Goal: Transaction & Acquisition: Subscribe to service/newsletter

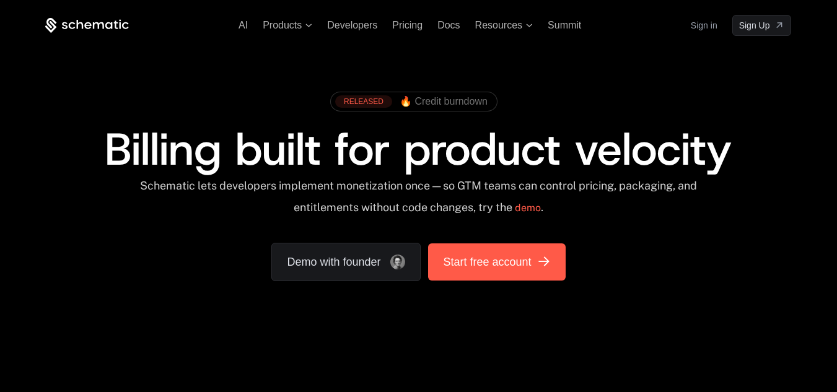
click at [479, 266] on span "Start free account" at bounding box center [487, 261] width 88 height 17
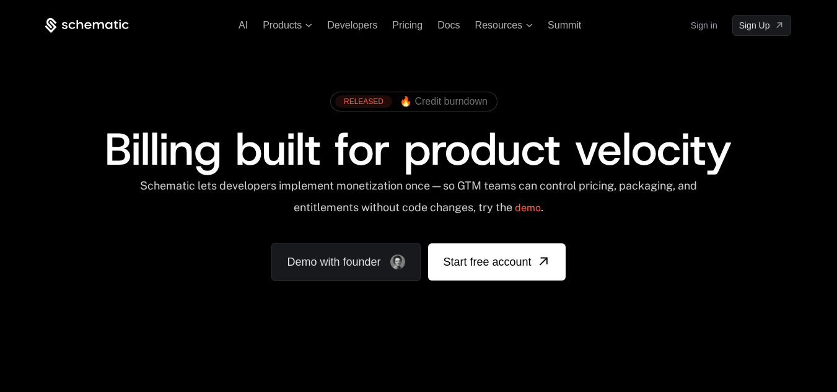
click at [701, 23] on link "Sign in" at bounding box center [704, 25] width 27 height 20
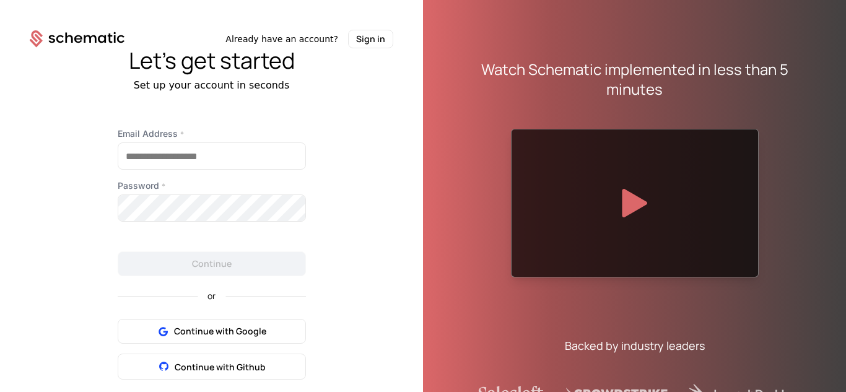
scroll to position [42, 0]
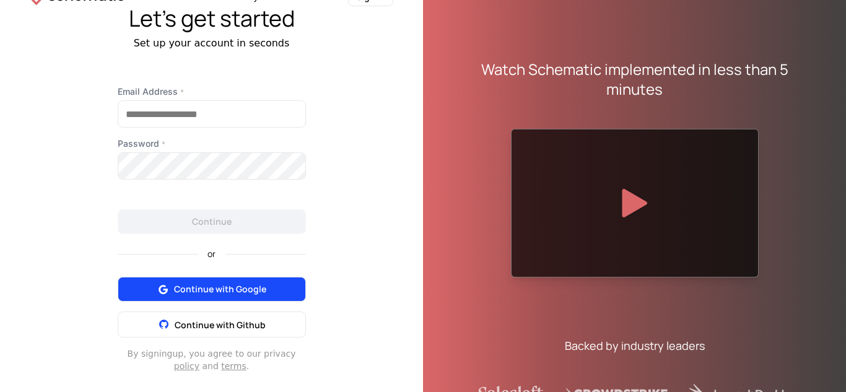
click at [213, 294] on span "Continue with Google" at bounding box center [220, 289] width 92 height 12
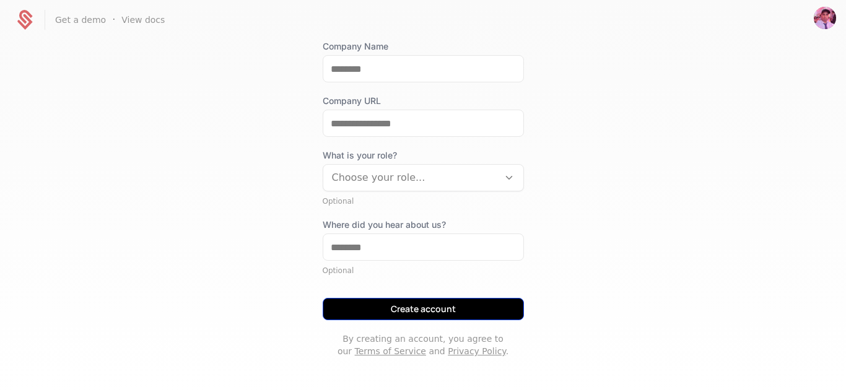
scroll to position [196, 0]
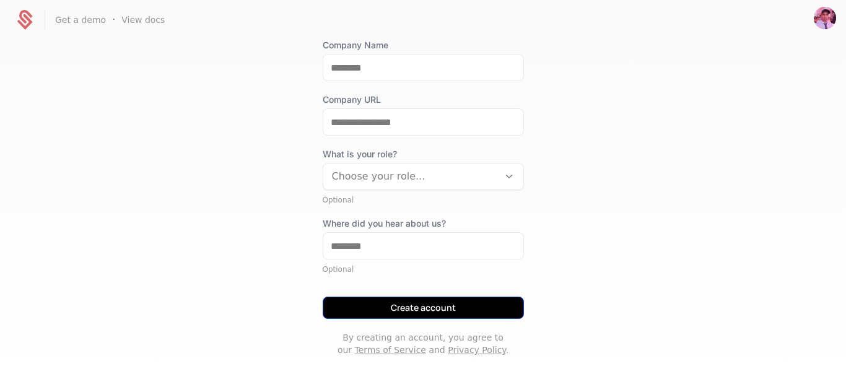
click at [410, 308] on button "Create account" at bounding box center [423, 308] width 201 height 22
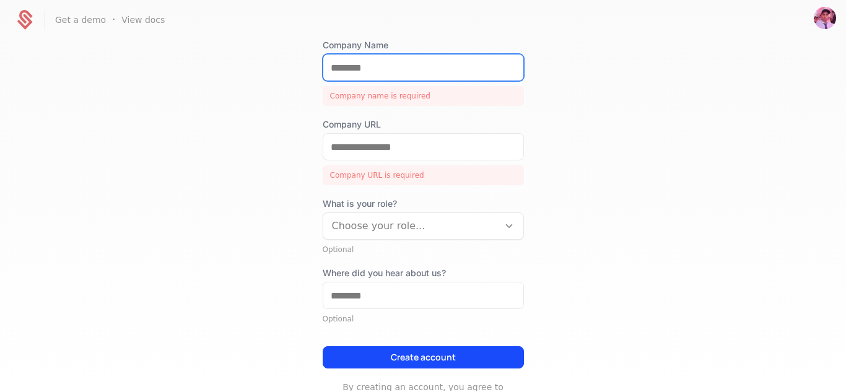
click at [352, 66] on input "Company Name" at bounding box center [423, 68] width 200 height 26
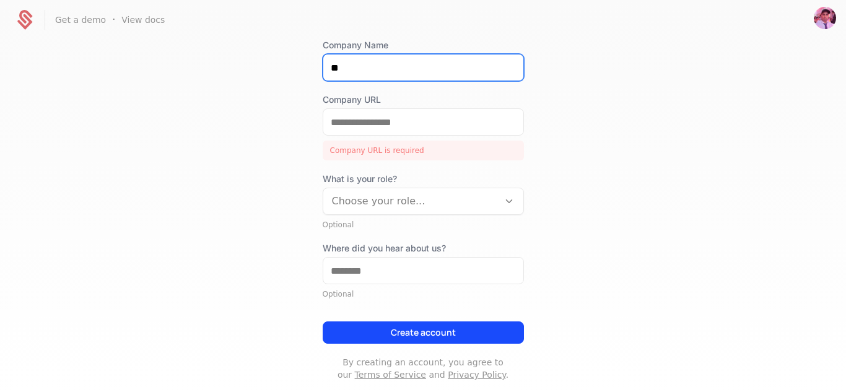
type input "*"
type input "********"
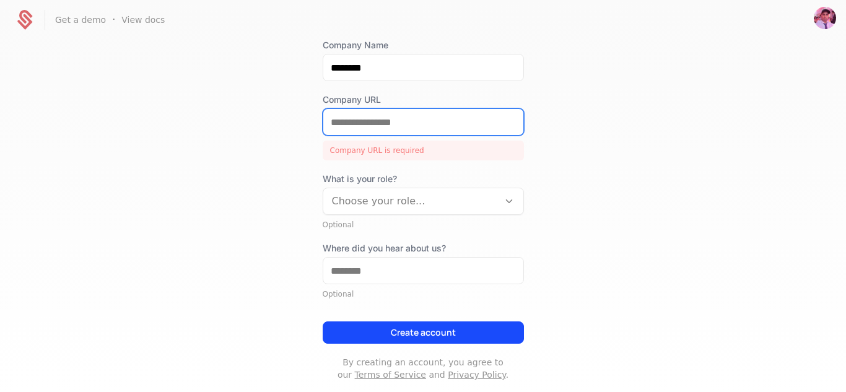
click at [405, 129] on input "Company URL" at bounding box center [423, 122] width 200 height 26
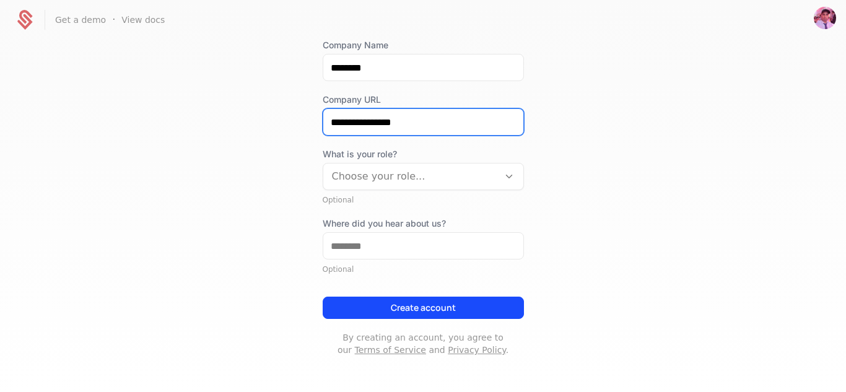
type input "**********"
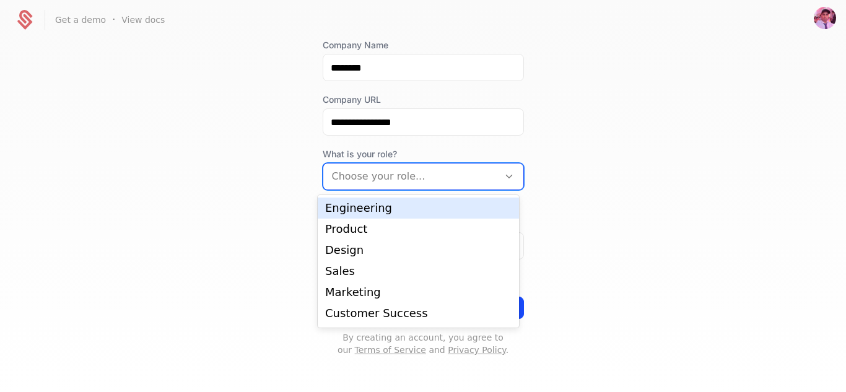
click at [382, 178] on div at bounding box center [411, 176] width 158 height 17
click at [352, 212] on div "Engineering" at bounding box center [418, 208] width 186 height 11
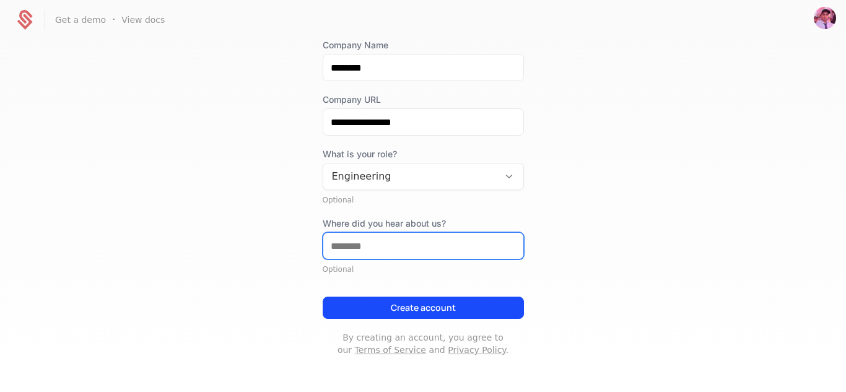
click at [367, 250] on input "Where did you hear about us?" at bounding box center [423, 246] width 200 height 26
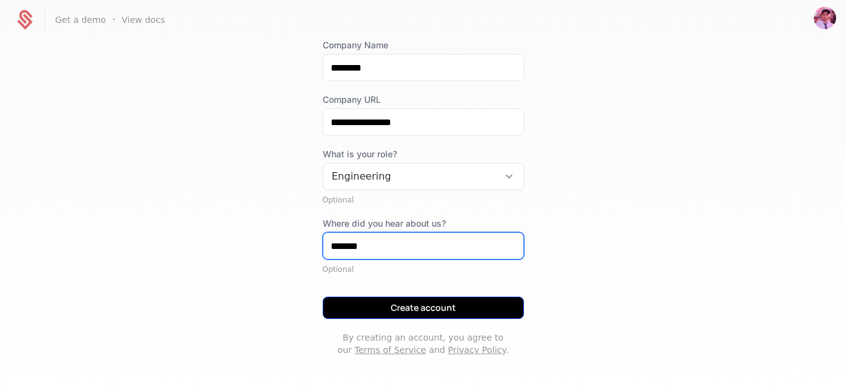
type input "*******"
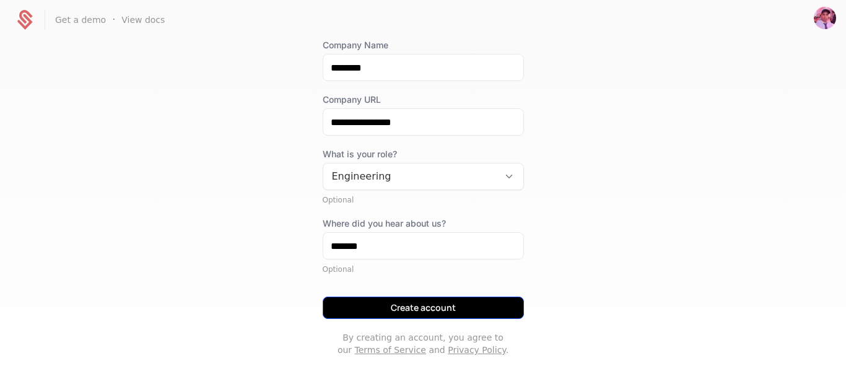
click at [412, 314] on button "Create account" at bounding box center [423, 308] width 201 height 22
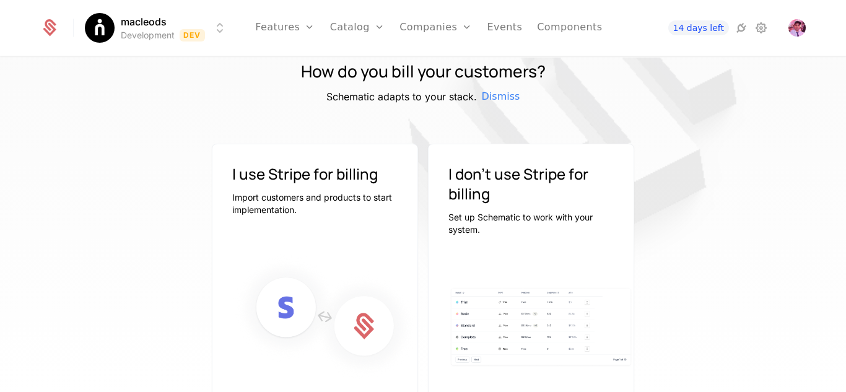
scroll to position [147, 0]
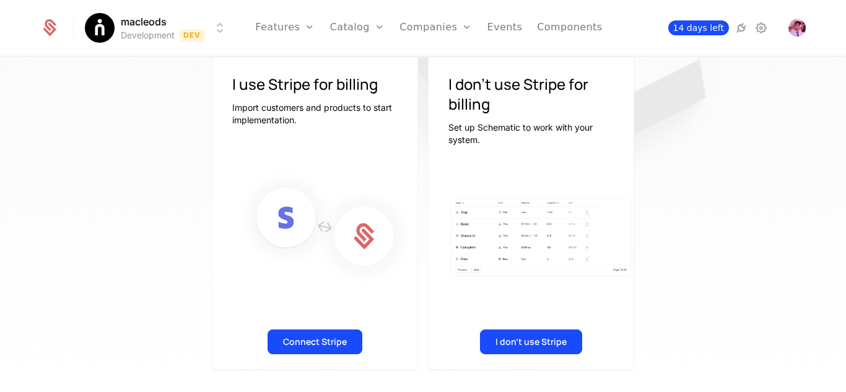
click at [699, 28] on span "14 days left" at bounding box center [698, 27] width 61 height 15
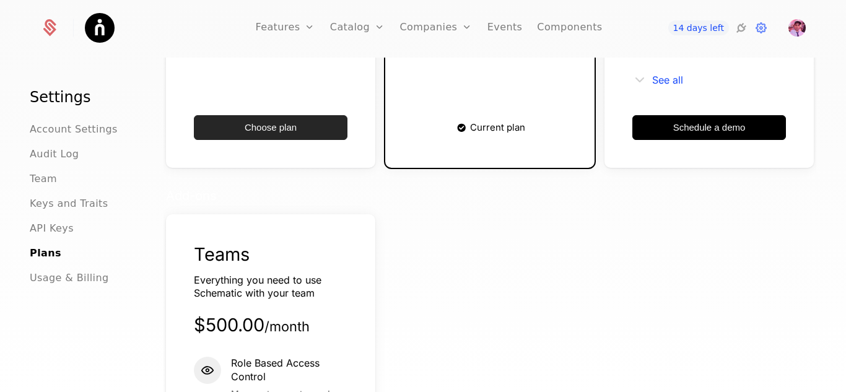
scroll to position [557, 0]
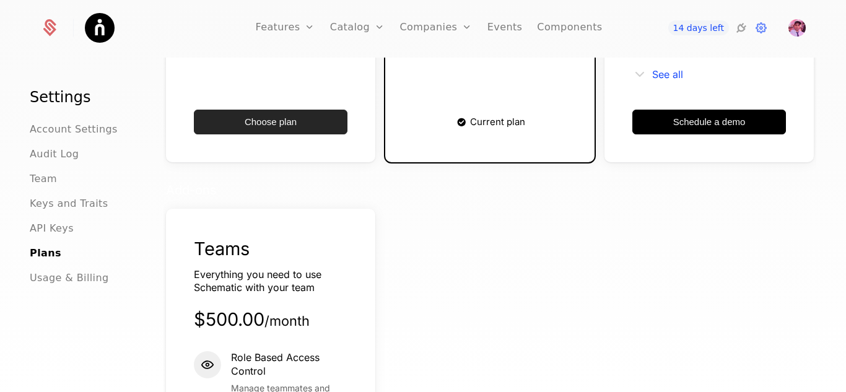
click at [266, 110] on button "Choose plan" at bounding box center [271, 122] width 154 height 25
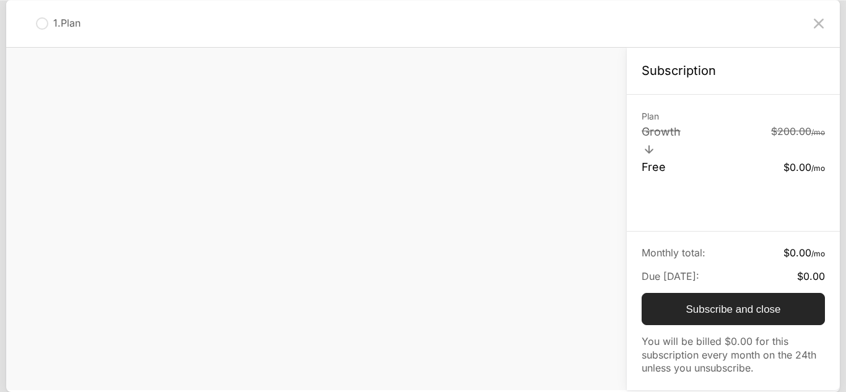
click at [708, 307] on button "Subscribe and close" at bounding box center [733, 309] width 183 height 32
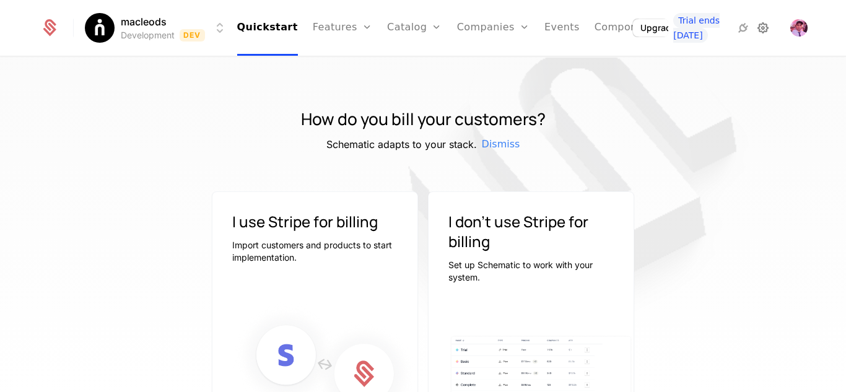
click at [756, 29] on icon at bounding box center [763, 27] width 15 height 15
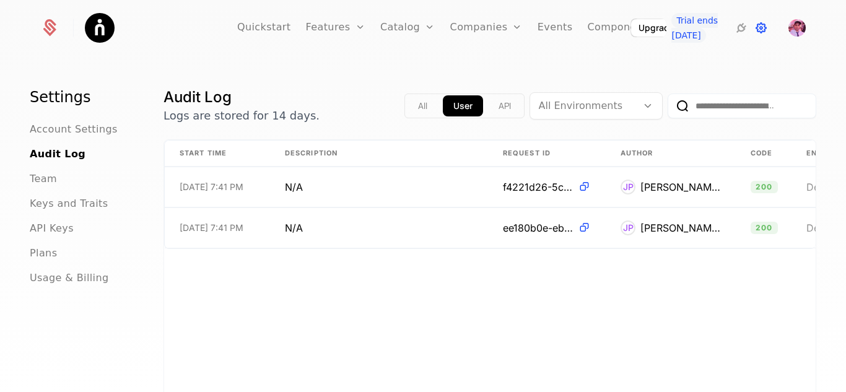
click at [764, 28] on icon at bounding box center [761, 27] width 15 height 15
click at [59, 124] on span "Account Settings" at bounding box center [74, 129] width 88 height 15
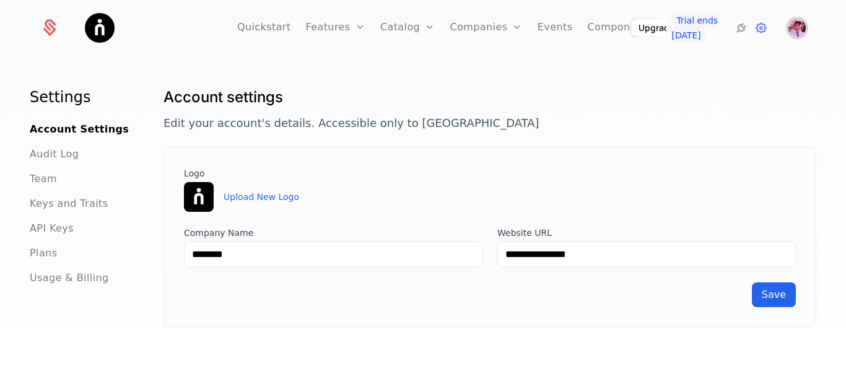
click at [800, 27] on img "Open user button" at bounding box center [796, 27] width 17 height 17
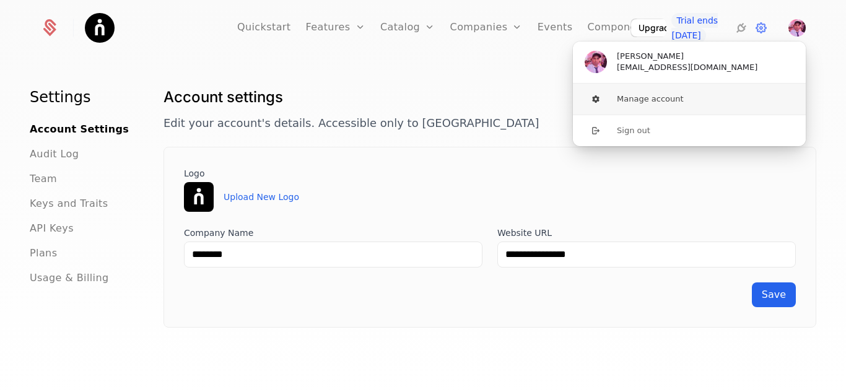
click at [664, 100] on button "Manage account" at bounding box center [689, 99] width 234 height 31
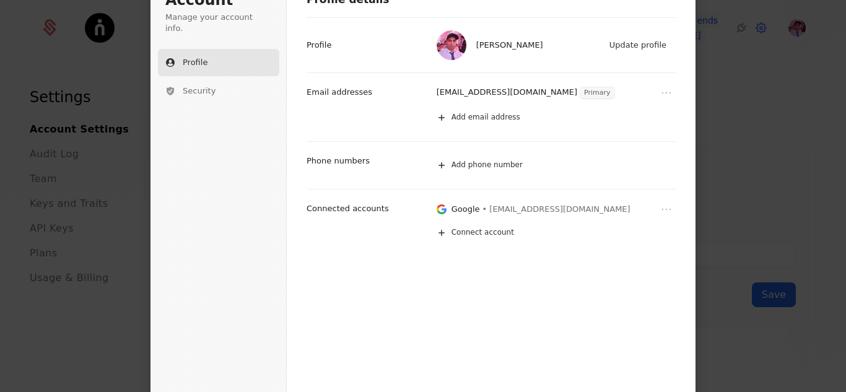
scroll to position [59, 0]
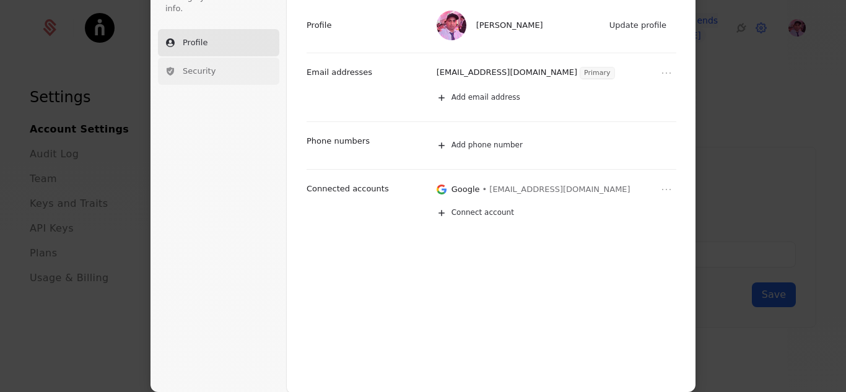
click at [192, 66] on span "Security" at bounding box center [199, 71] width 33 height 11
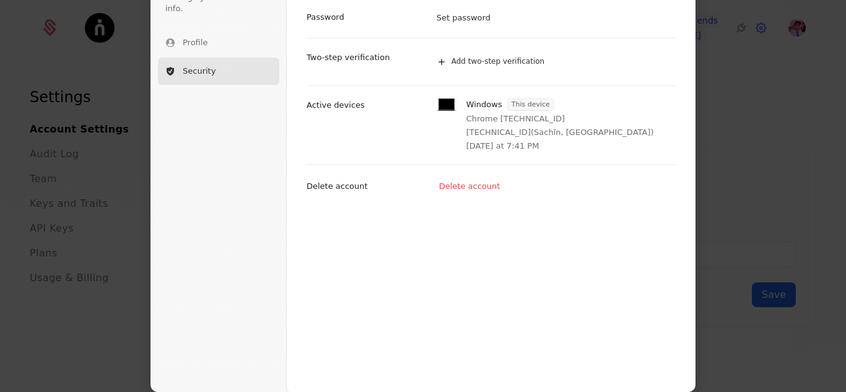
scroll to position [0, 0]
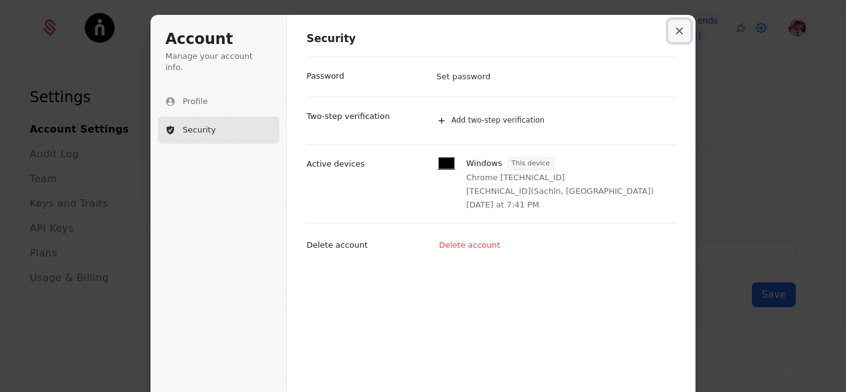
click at [676, 28] on icon "Close modal" at bounding box center [679, 30] width 7 height 7
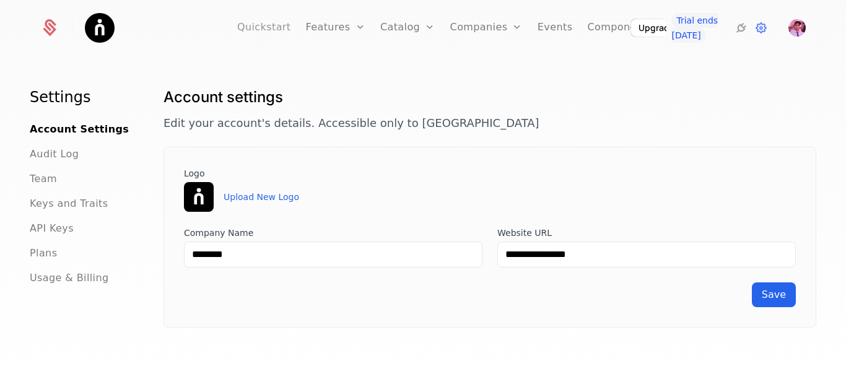
click at [273, 23] on link "Quickstart" at bounding box center [264, 28] width 54 height 56
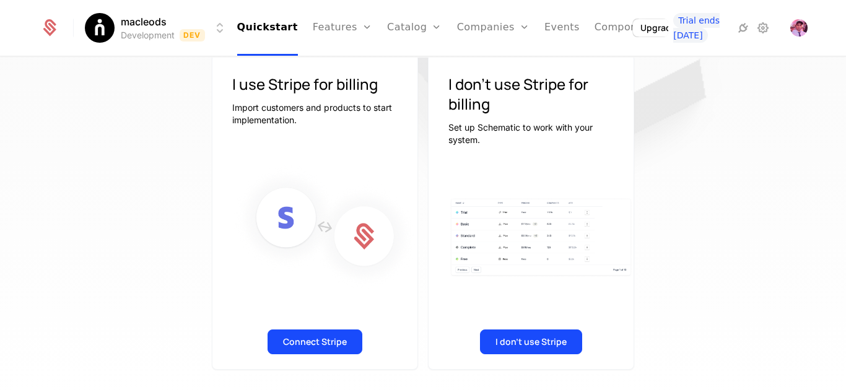
scroll to position [147, 0]
click at [322, 331] on button "Connect Stripe" at bounding box center [315, 341] width 95 height 25
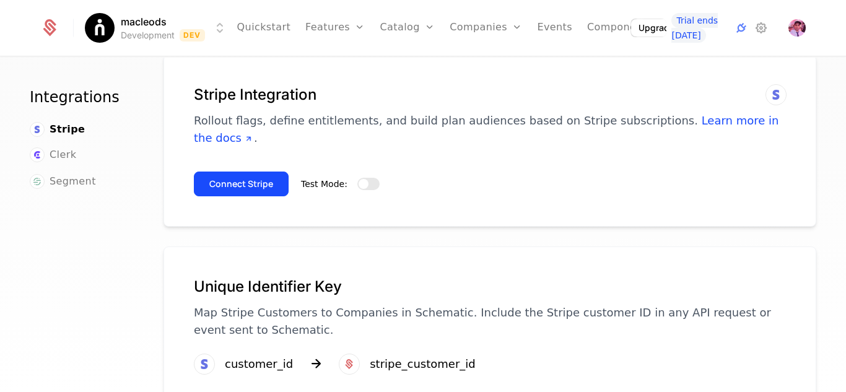
scroll to position [51, 0]
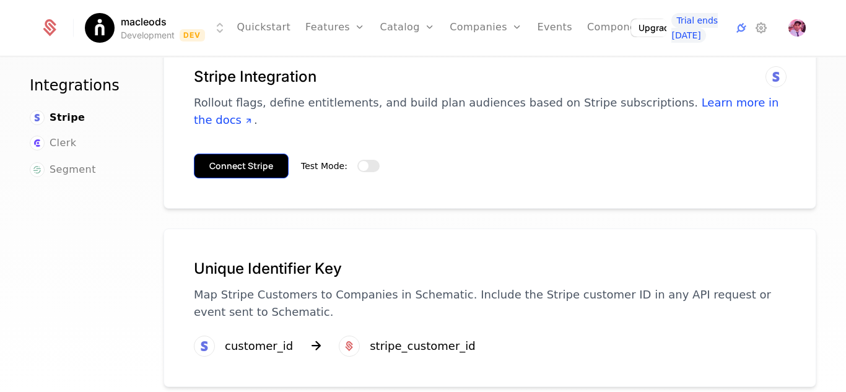
click at [258, 154] on button "Connect Stripe" at bounding box center [241, 166] width 95 height 25
click at [591, 30] on link "Components" at bounding box center [619, 28] width 65 height 56
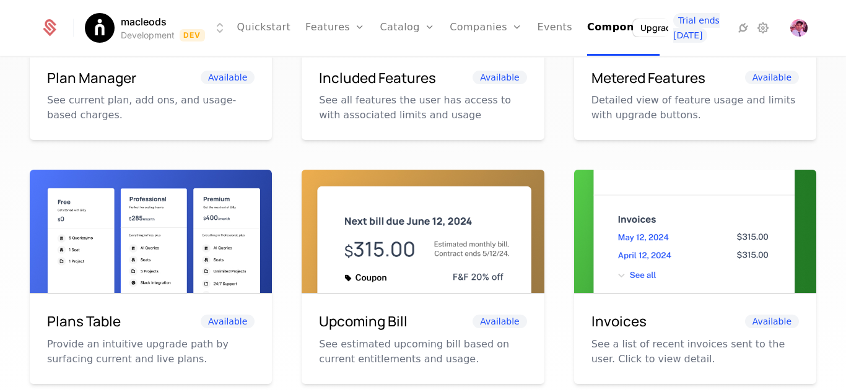
scroll to position [669, 0]
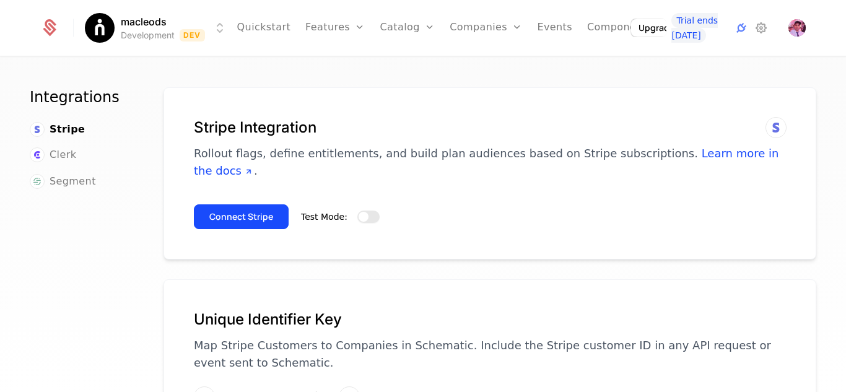
click at [369, 211] on button "Test Mode:" at bounding box center [368, 217] width 22 height 12
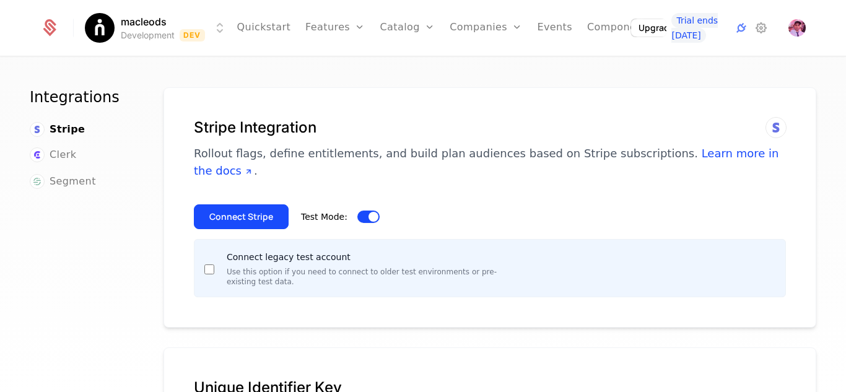
click at [357, 211] on button "Test Mode:" at bounding box center [368, 217] width 22 height 12
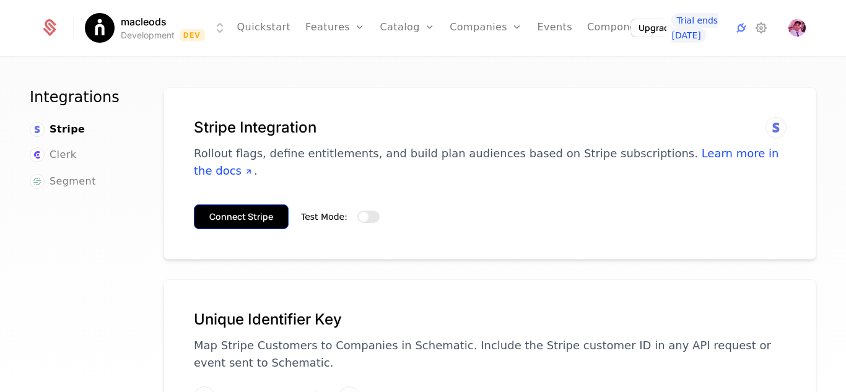
click at [229, 204] on button "Connect Stripe" at bounding box center [241, 216] width 95 height 25
click at [58, 152] on span "Clerk" at bounding box center [63, 154] width 27 height 15
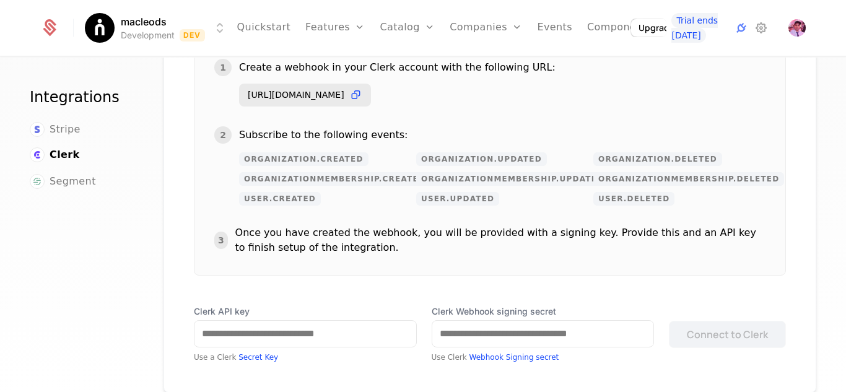
scroll to position [248, 0]
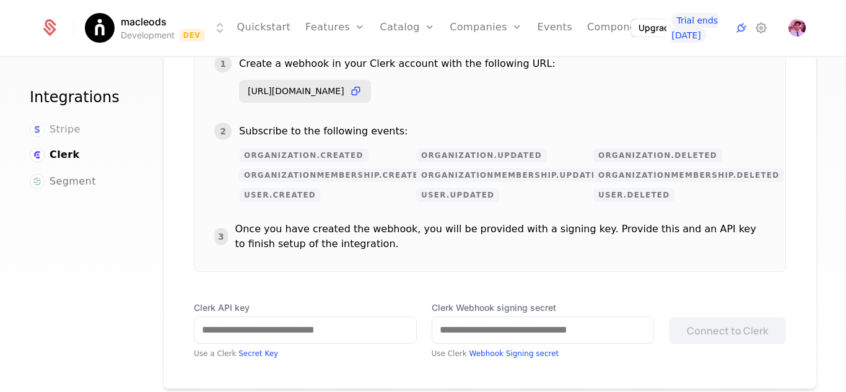
click at [55, 126] on span "Stripe" at bounding box center [65, 129] width 31 height 15
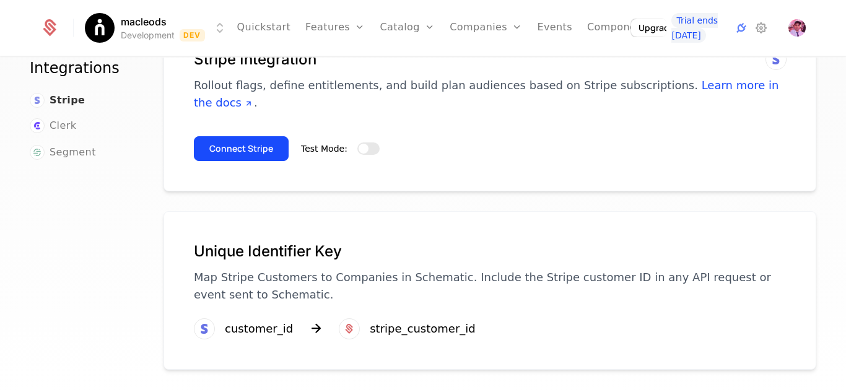
scroll to position [51, 0]
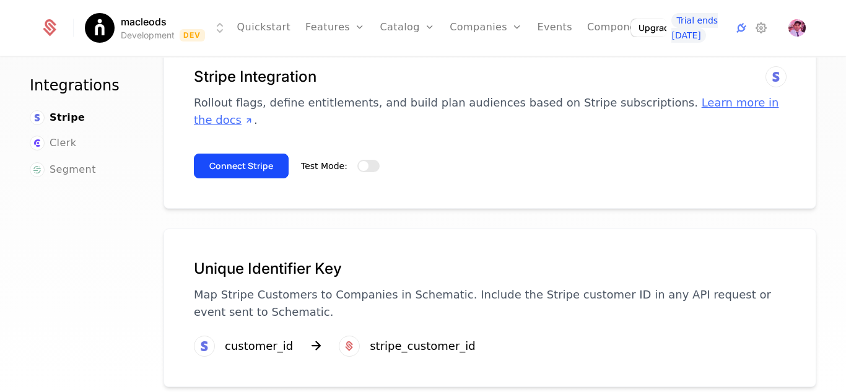
click at [714, 105] on link "Learn more in the docs" at bounding box center [486, 111] width 585 height 30
